Goal: Navigation & Orientation: Find specific page/section

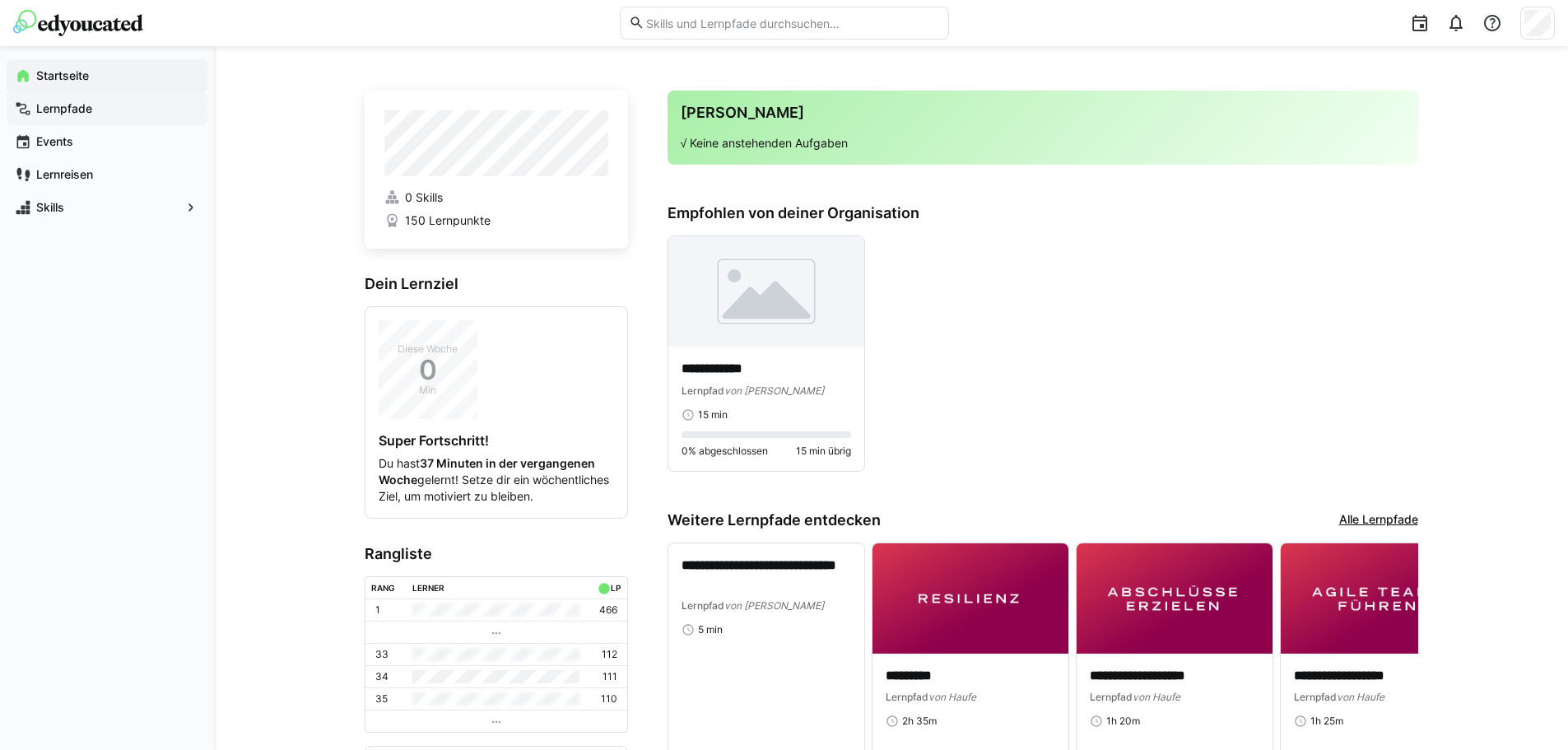
click at [94, 113] on span "Lernpfade" at bounding box center [117, 109] width 166 height 17
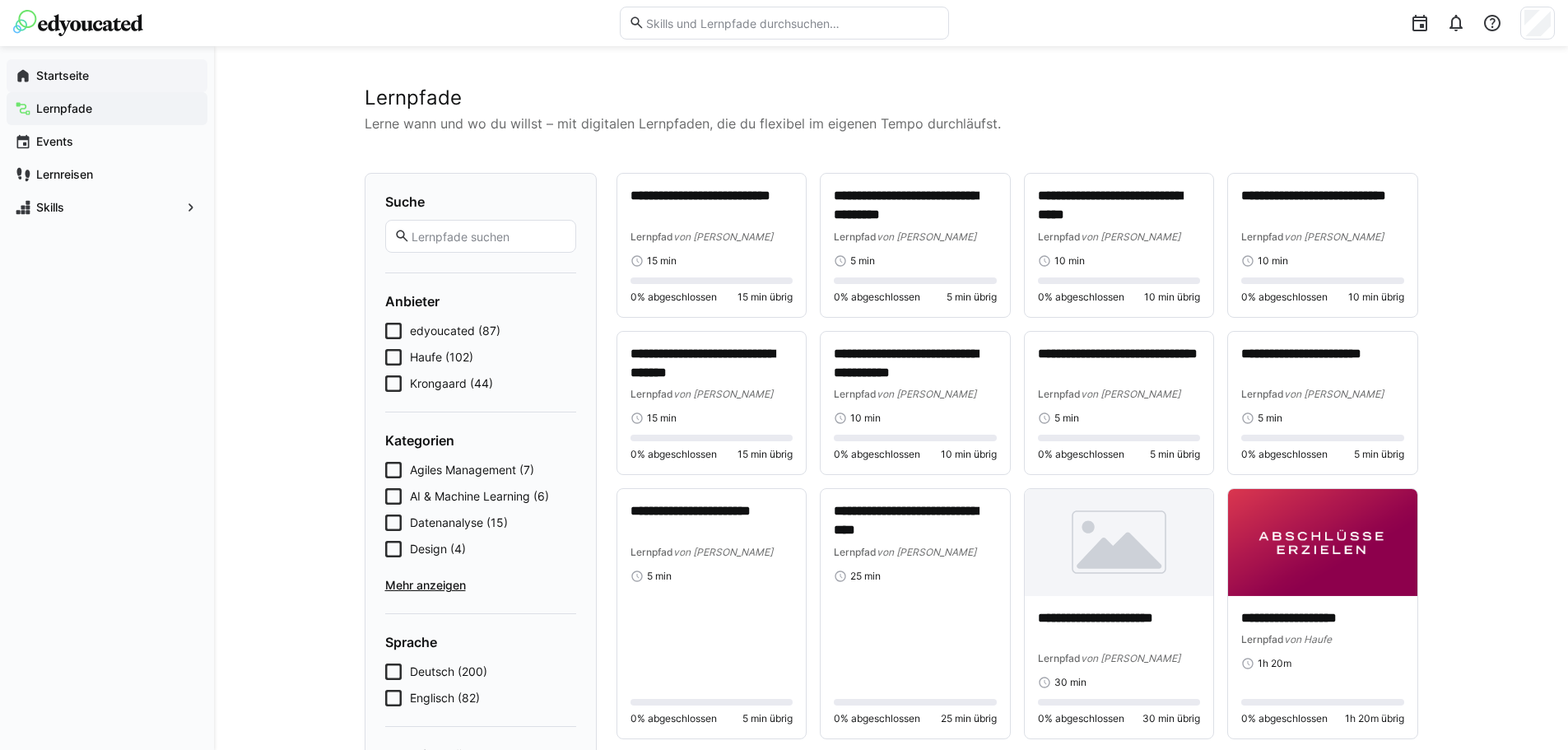
click at [90, 80] on span "Startseite" at bounding box center [117, 76] width 166 height 17
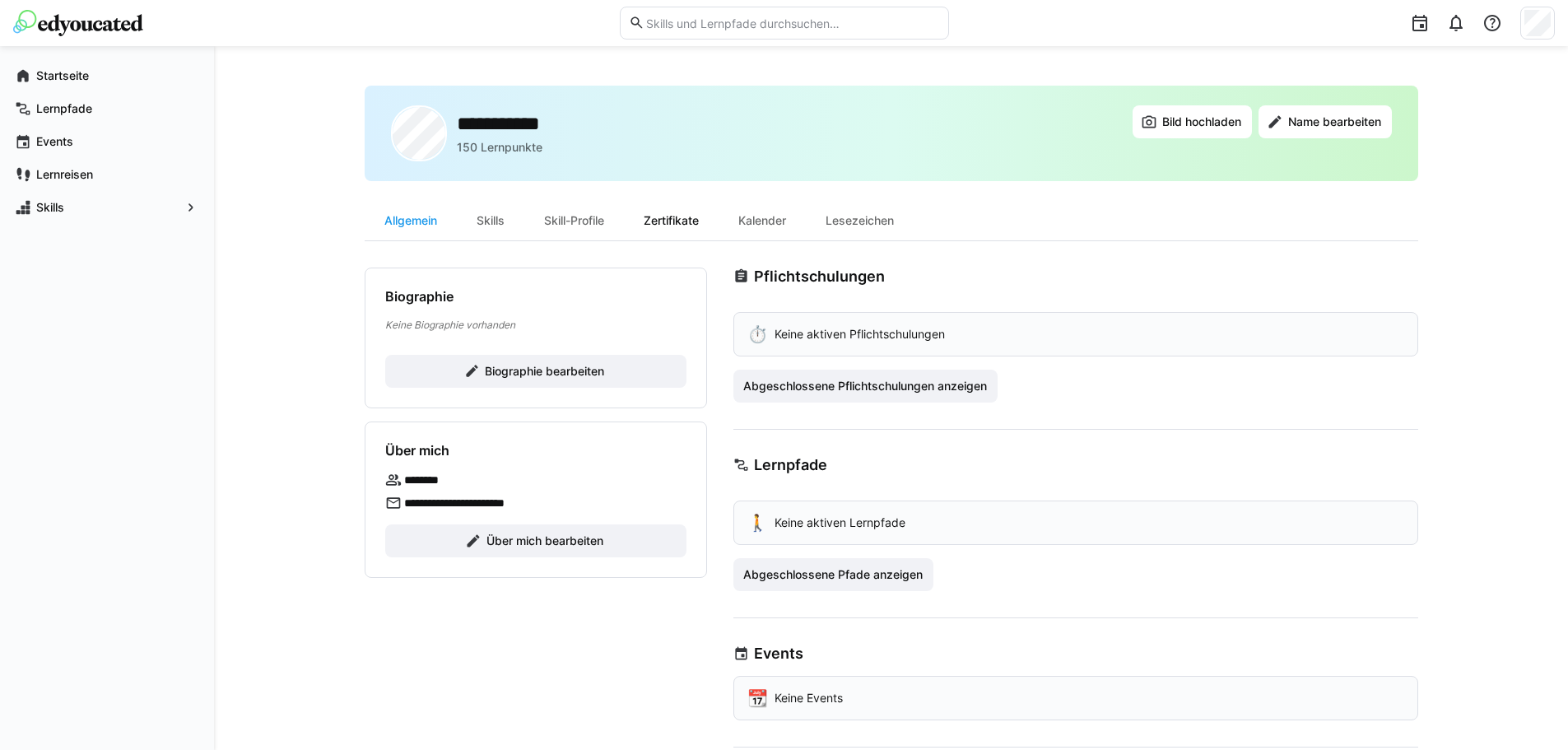
click at [668, 215] on div "Zertifikate" at bounding box center [671, 221] width 94 height 40
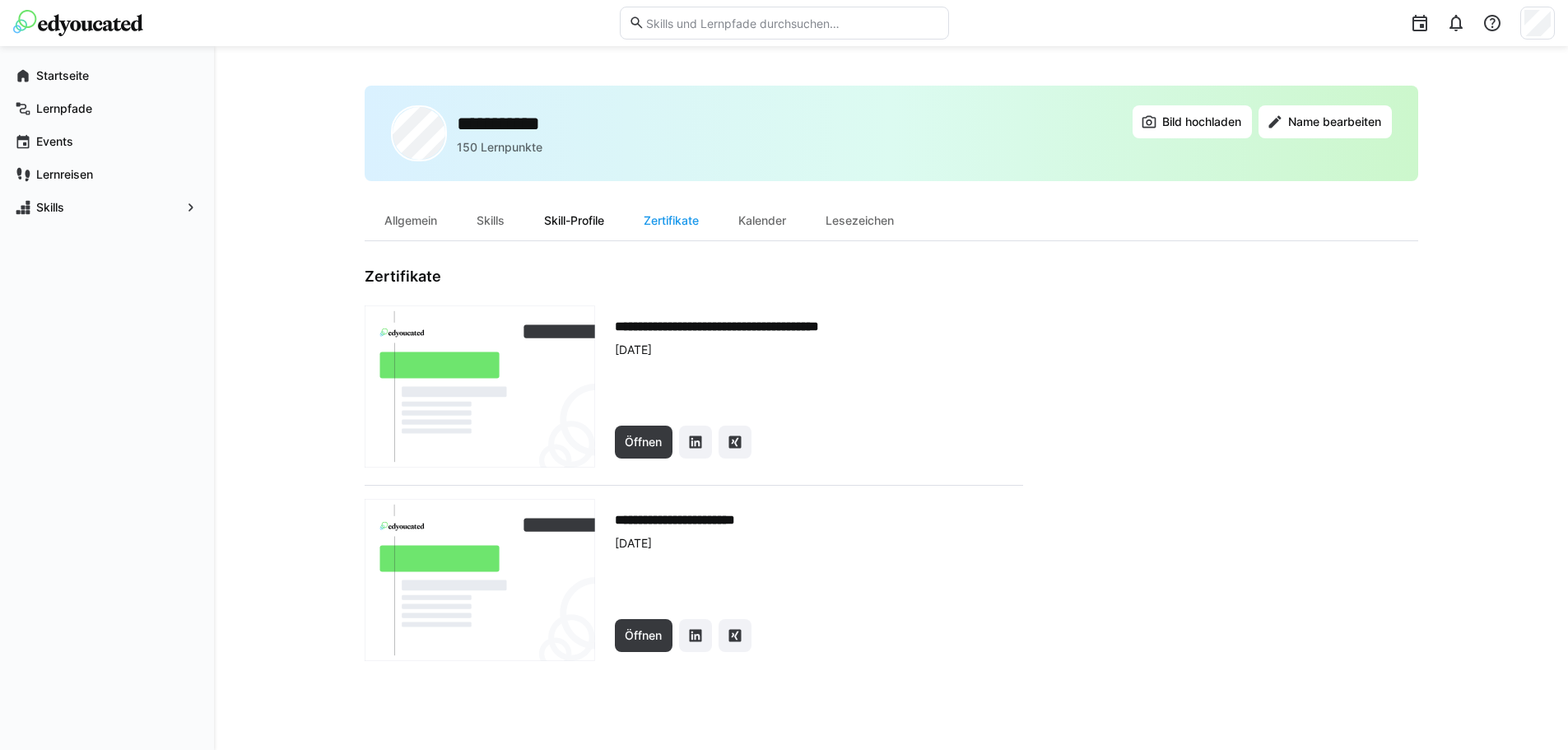
click at [596, 232] on div "Skill-Profile" at bounding box center [574, 221] width 99 height 40
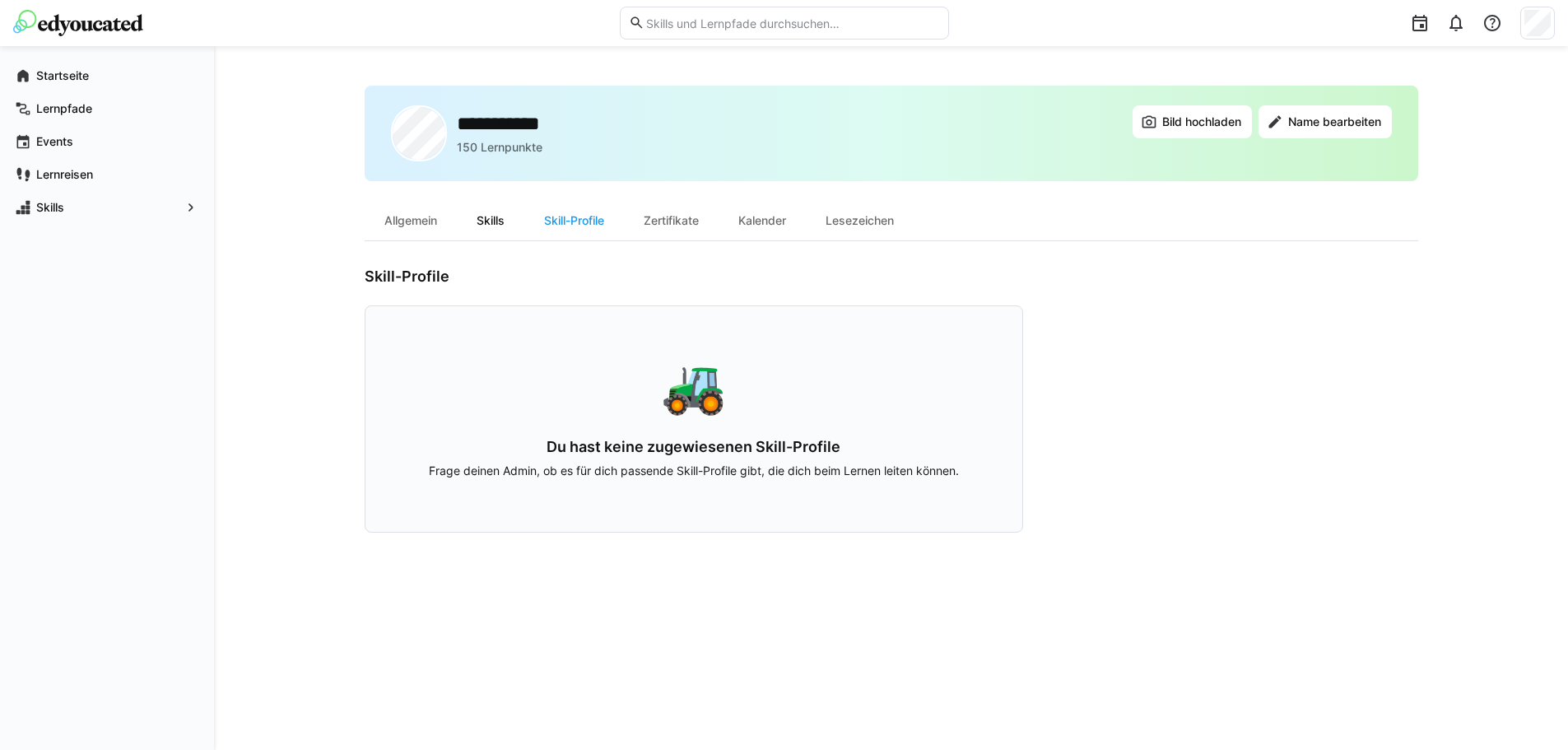
click at [475, 215] on div "Skills" at bounding box center [491, 221] width 68 height 40
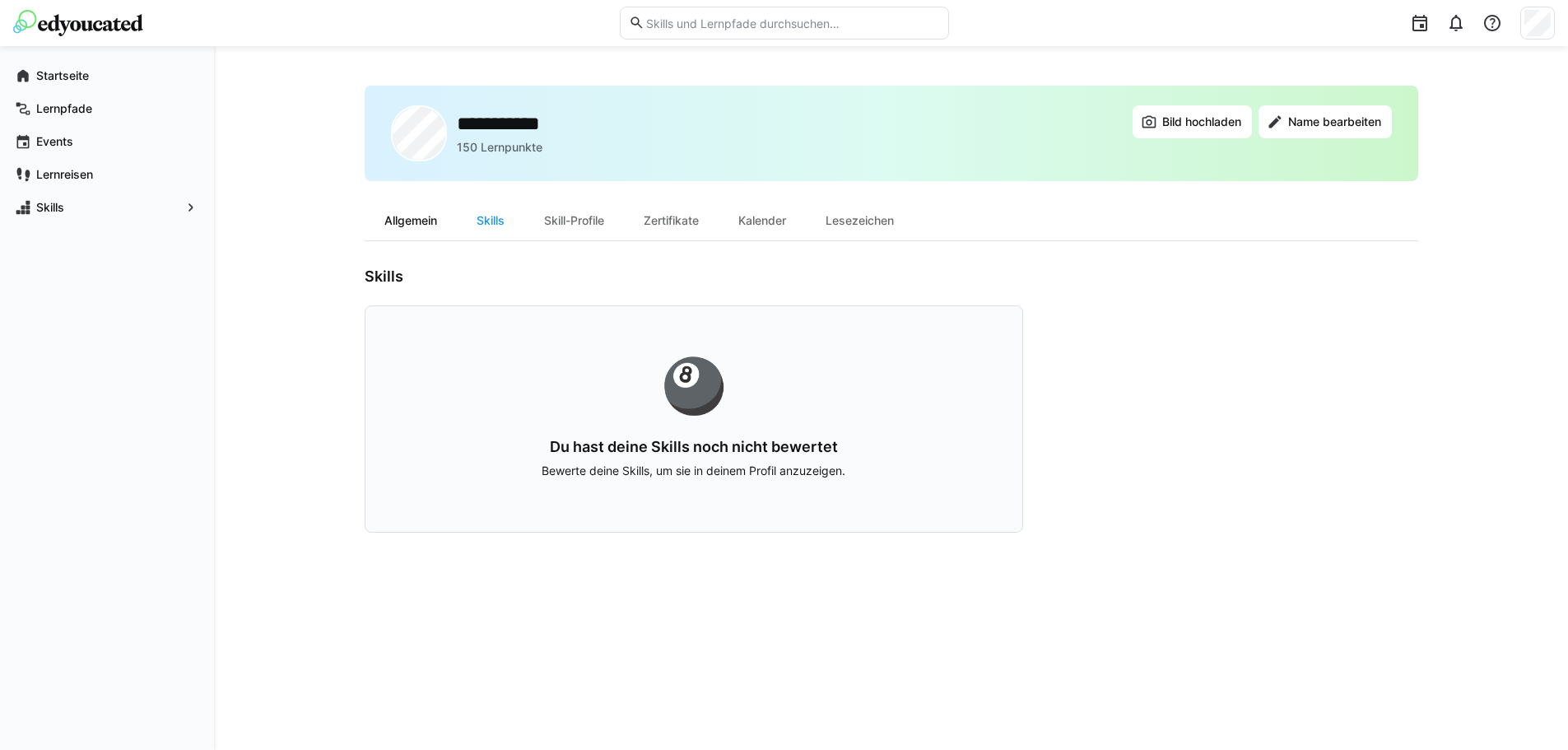
click at [421, 217] on div "Allgemein" at bounding box center [410, 221] width 92 height 40
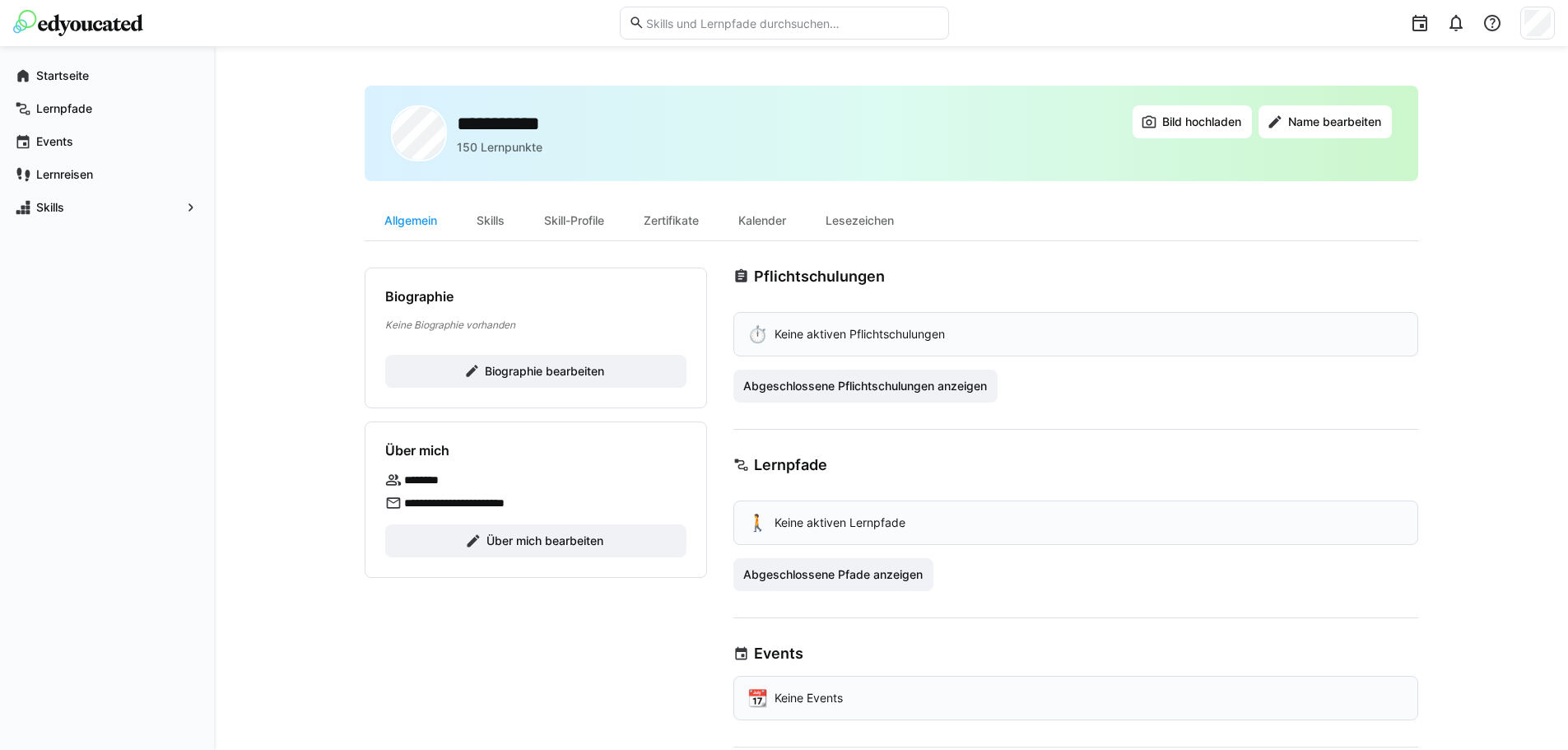
scroll to position [139, 0]
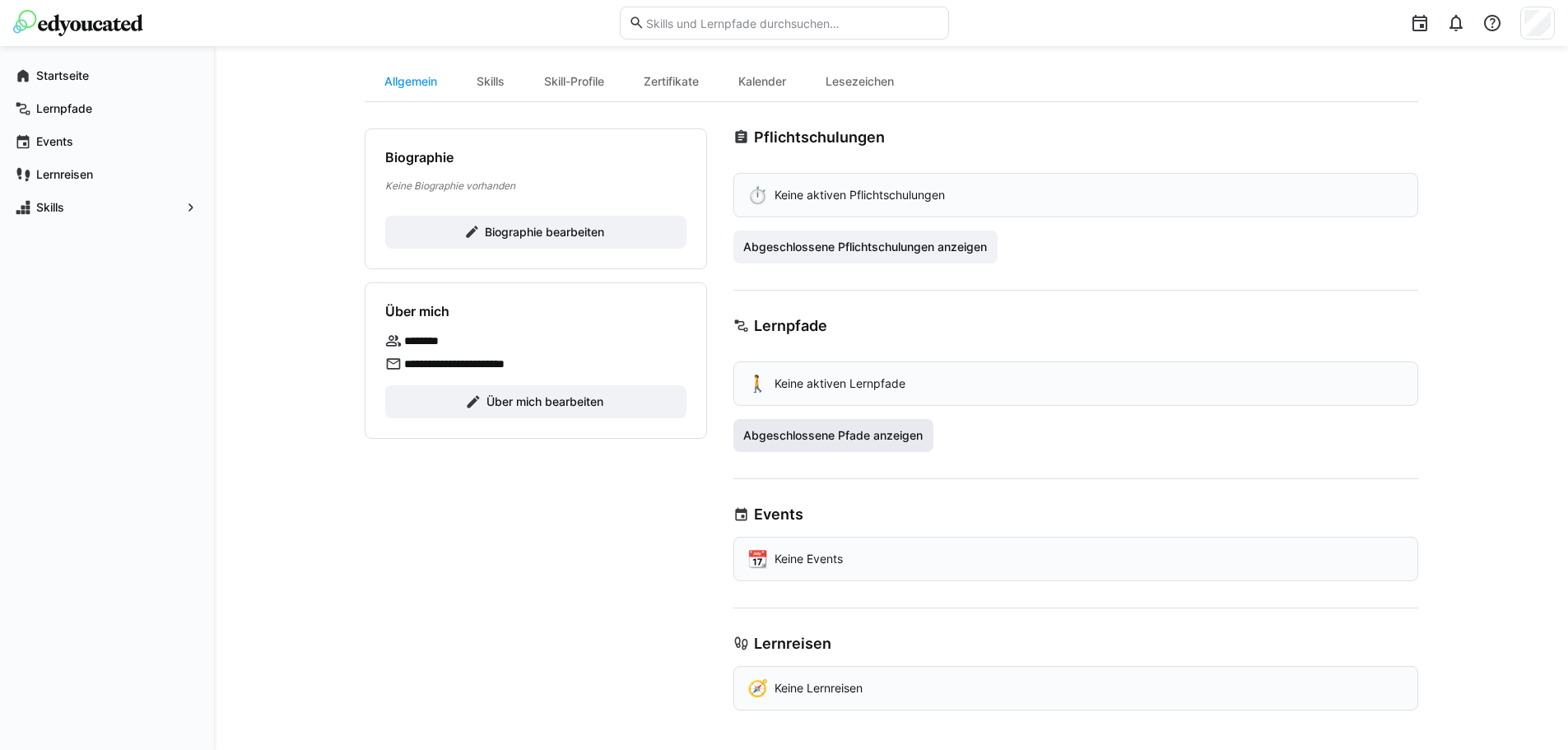
click at [836, 420] on span "Abgeschlossene Pfade anzeigen" at bounding box center [834, 436] width 201 height 33
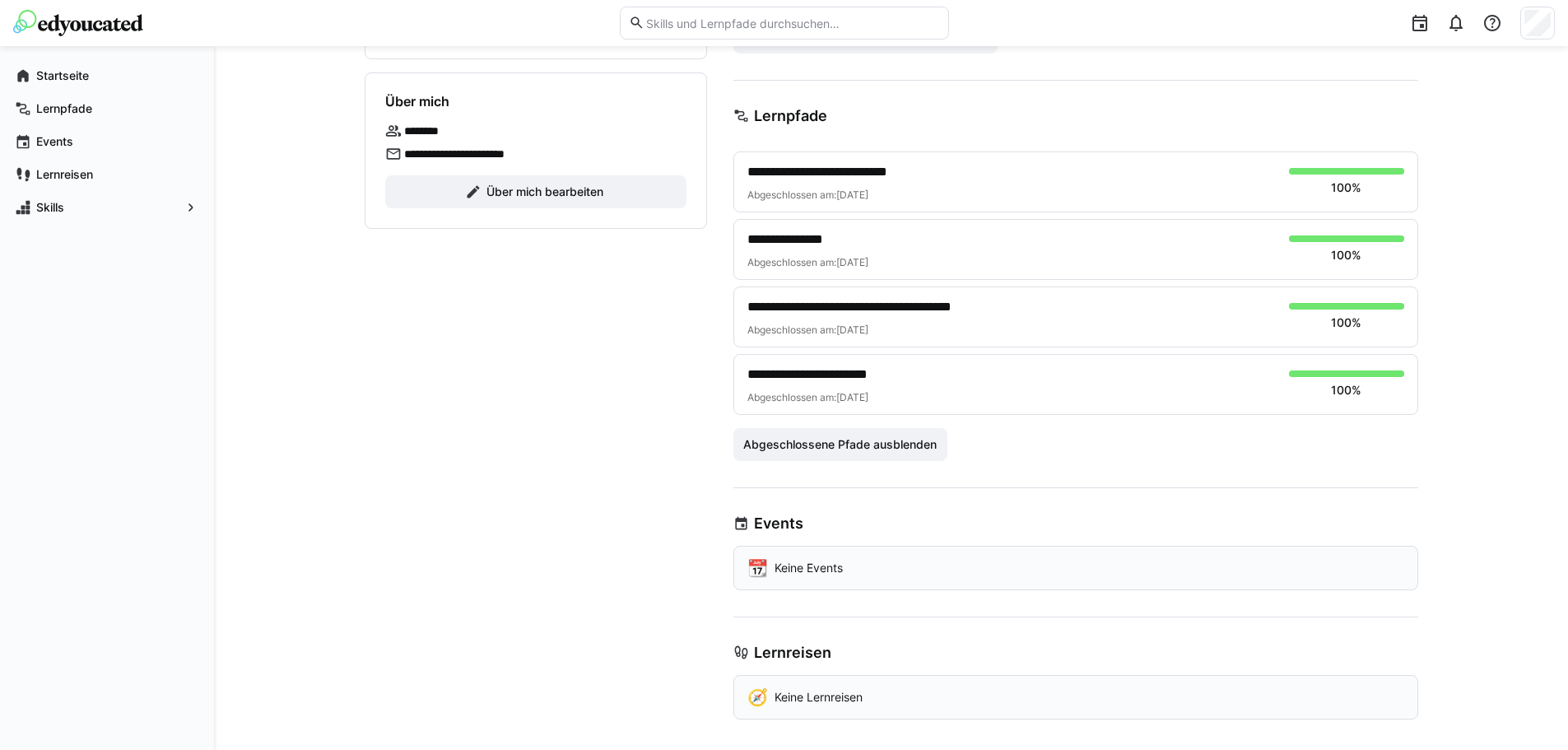
scroll to position [358, 0]
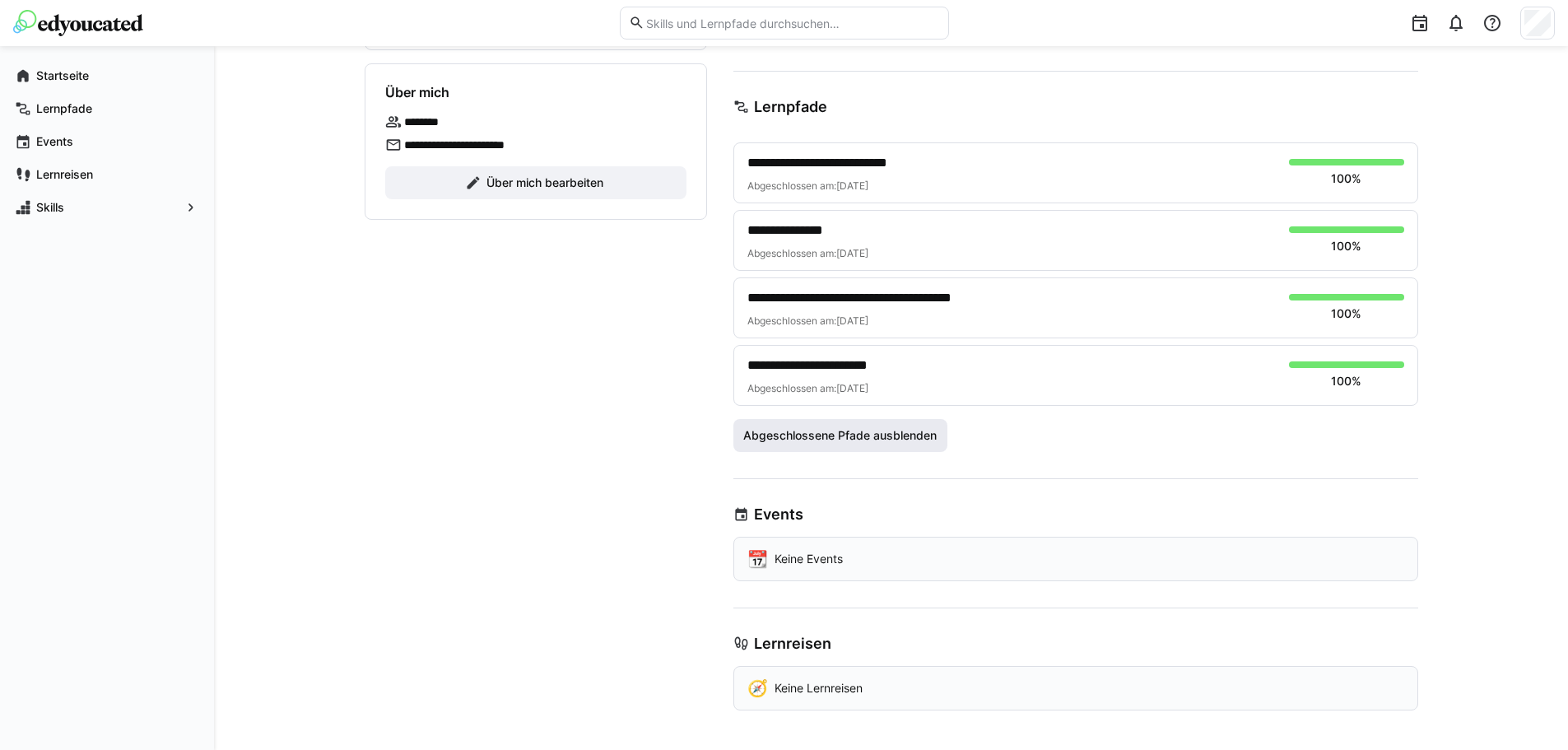
click at [883, 428] on span "Abgeschlossene Pfade ausblenden" at bounding box center [841, 436] width 199 height 17
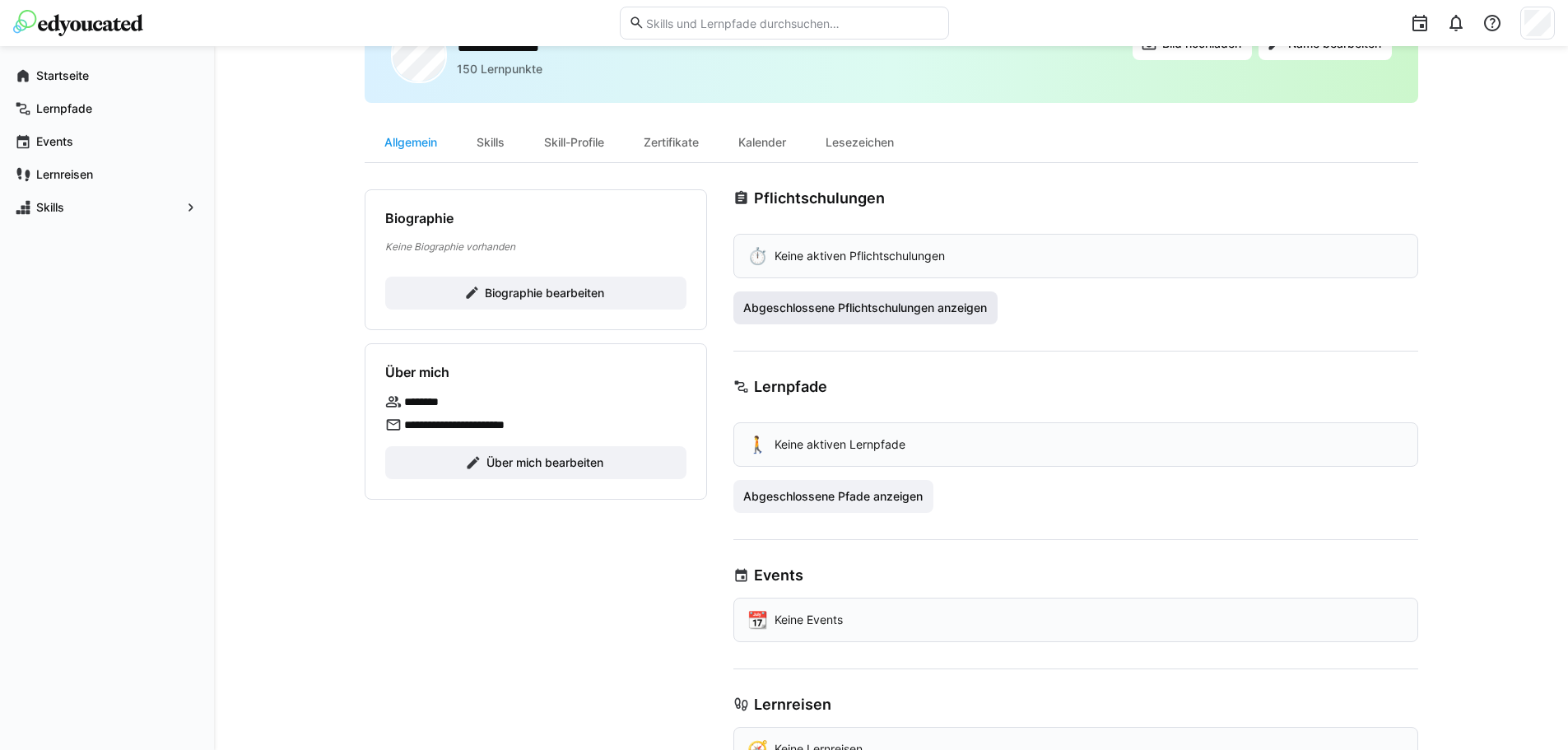
scroll to position [0, 0]
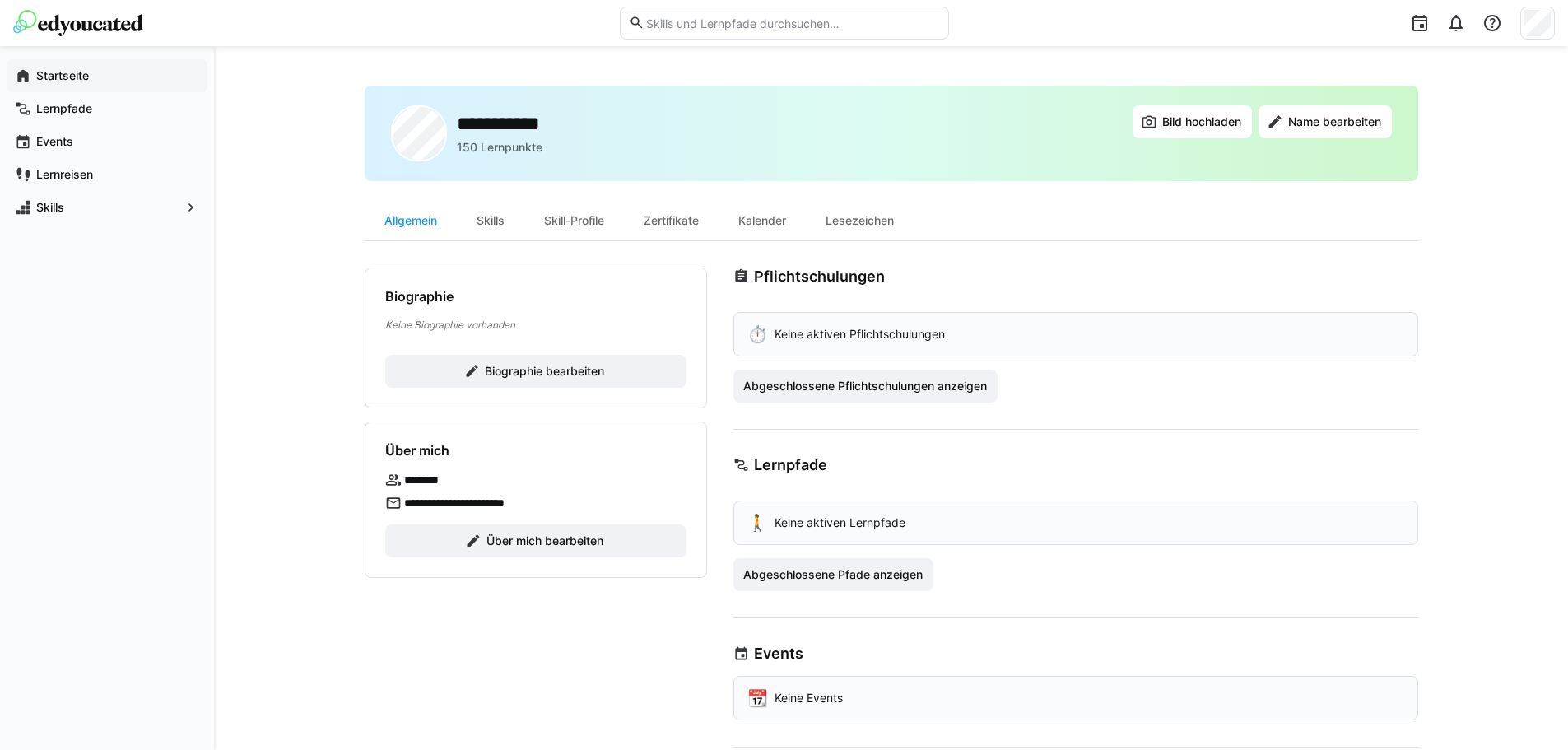
click at [0, 0] on app-navigation-label "Startseite" at bounding box center [0, 0] width 0 height 0
click at [808, 578] on span "Abgeschlossene Pfade anzeigen" at bounding box center [833, 575] width 185 height 17
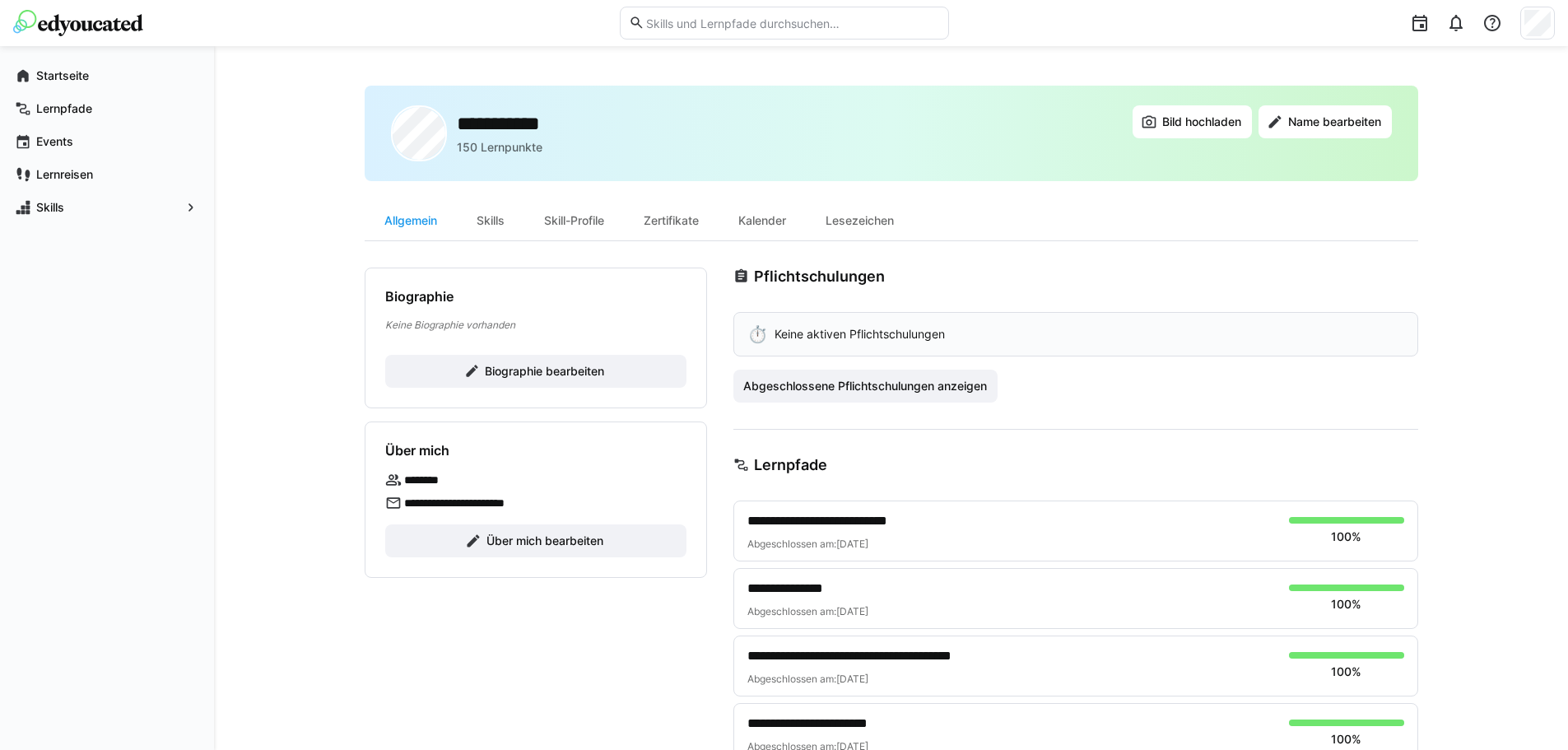
scroll to position [247, 0]
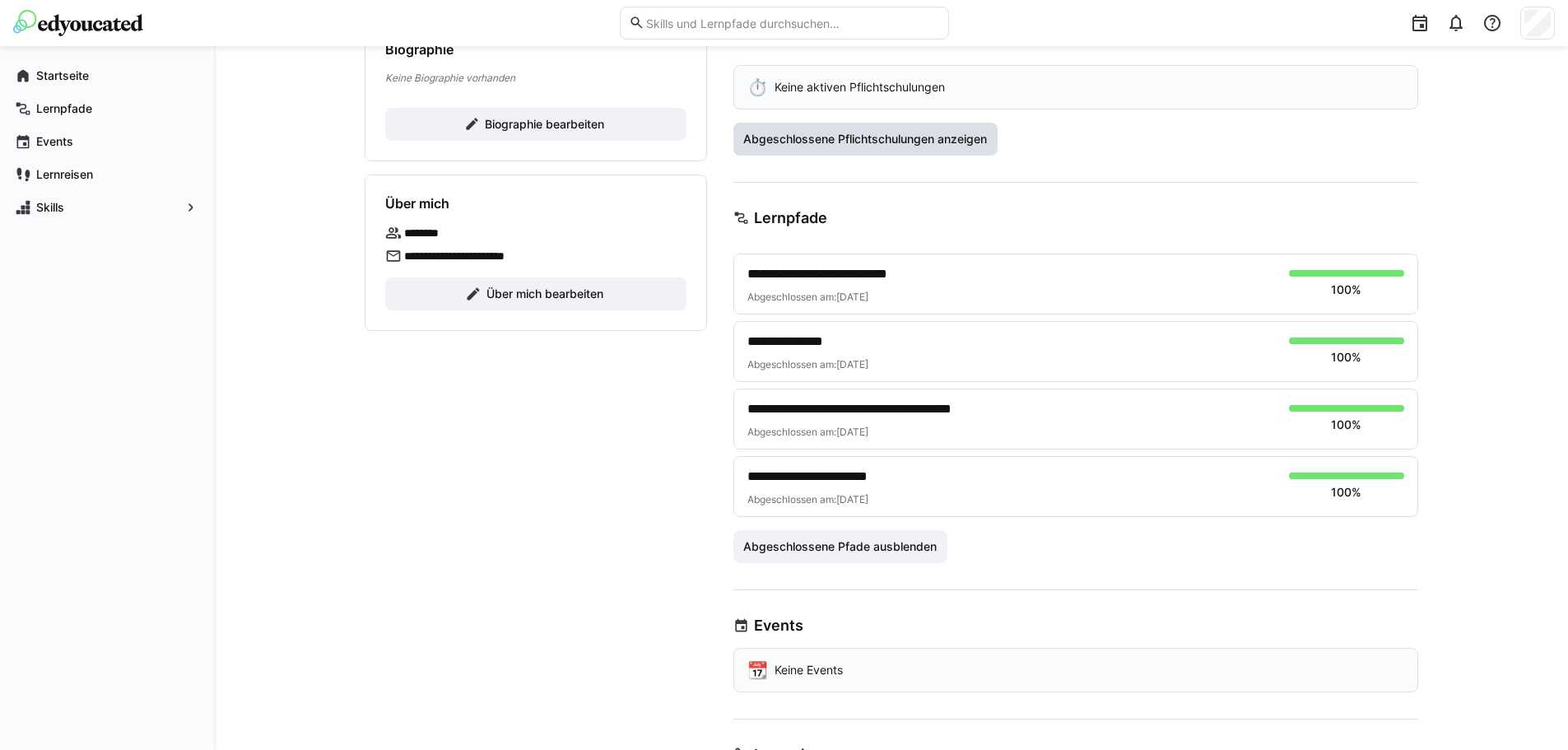
click at [877, 143] on span "Abgeschlossene Pflichtschulungen anzeigen" at bounding box center [866, 139] width 248 height 17
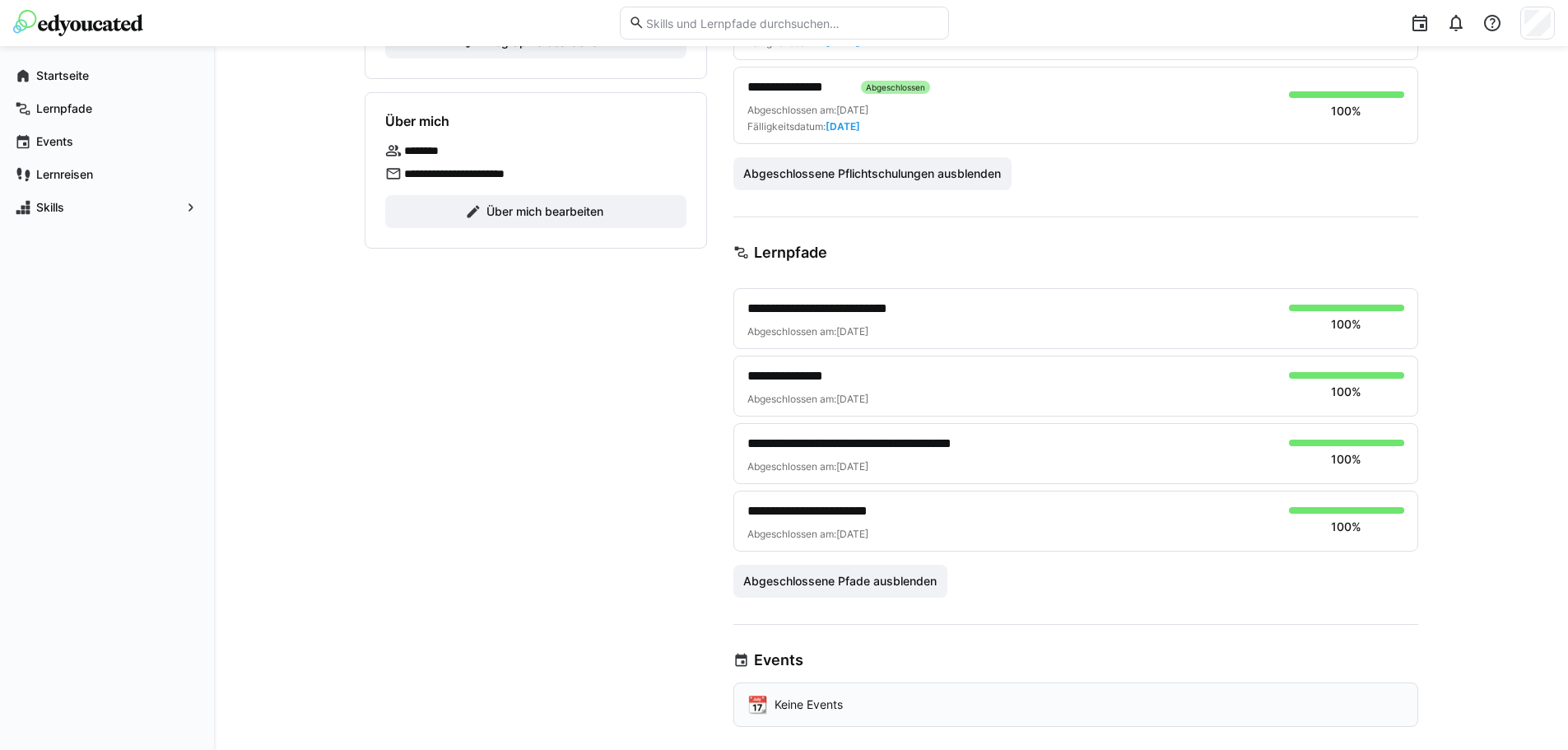
scroll to position [0, 0]
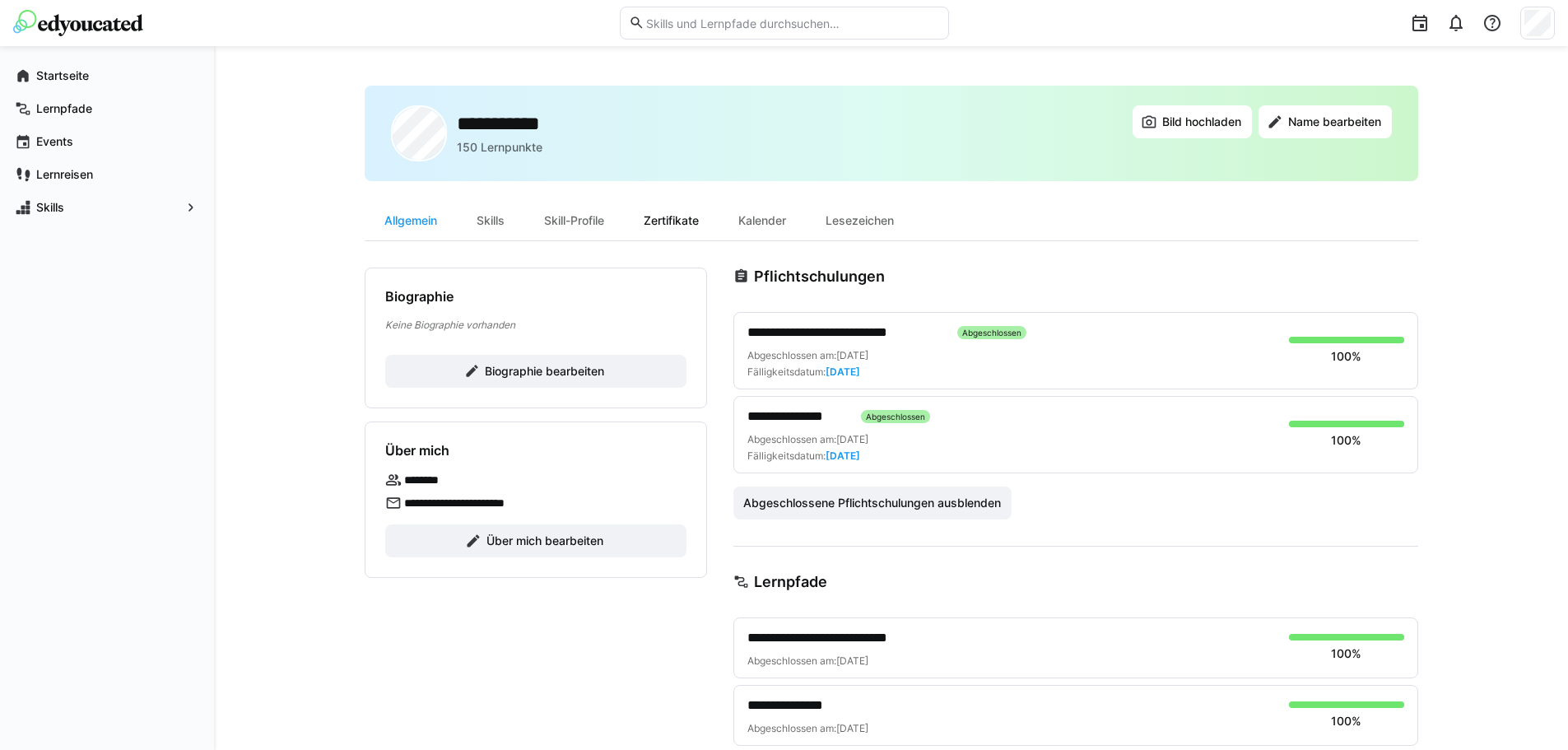
click at [699, 229] on div "Zertifikate" at bounding box center [671, 221] width 94 height 40
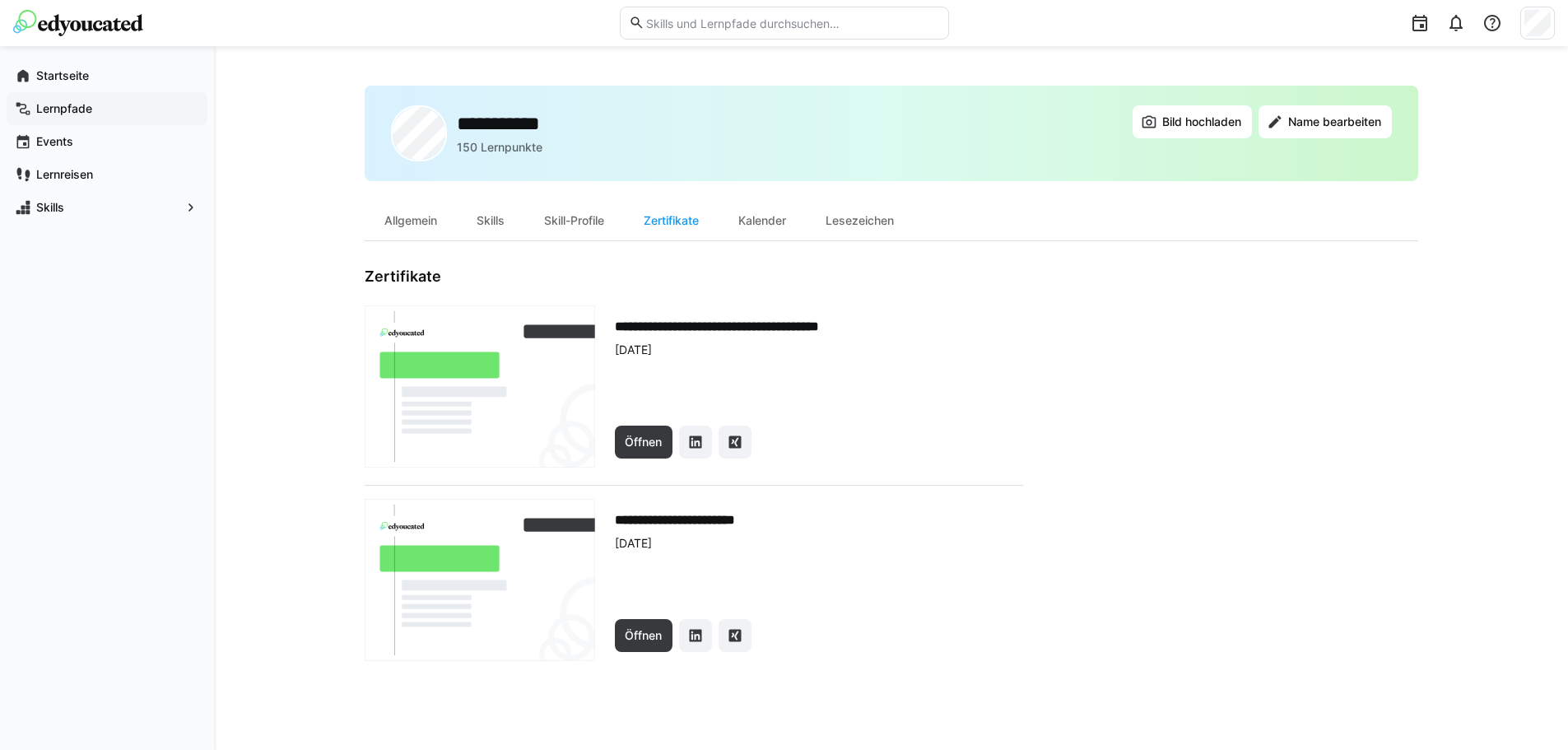
click at [0, 0] on app-navigation-label "Lernpfade" at bounding box center [0, 0] width 0 height 0
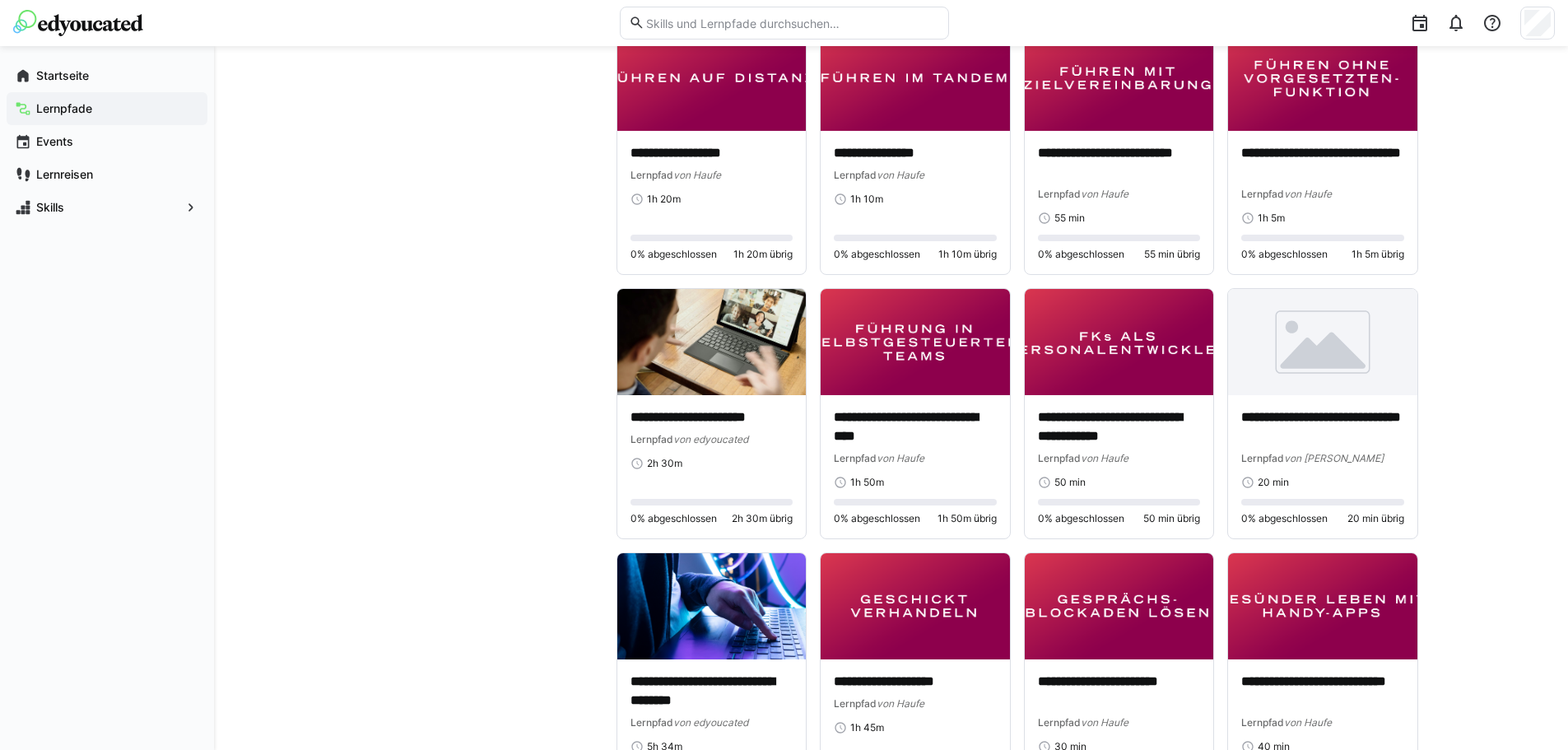
scroll to position [4778, 0]
